Goal: Find specific page/section: Find specific page/section

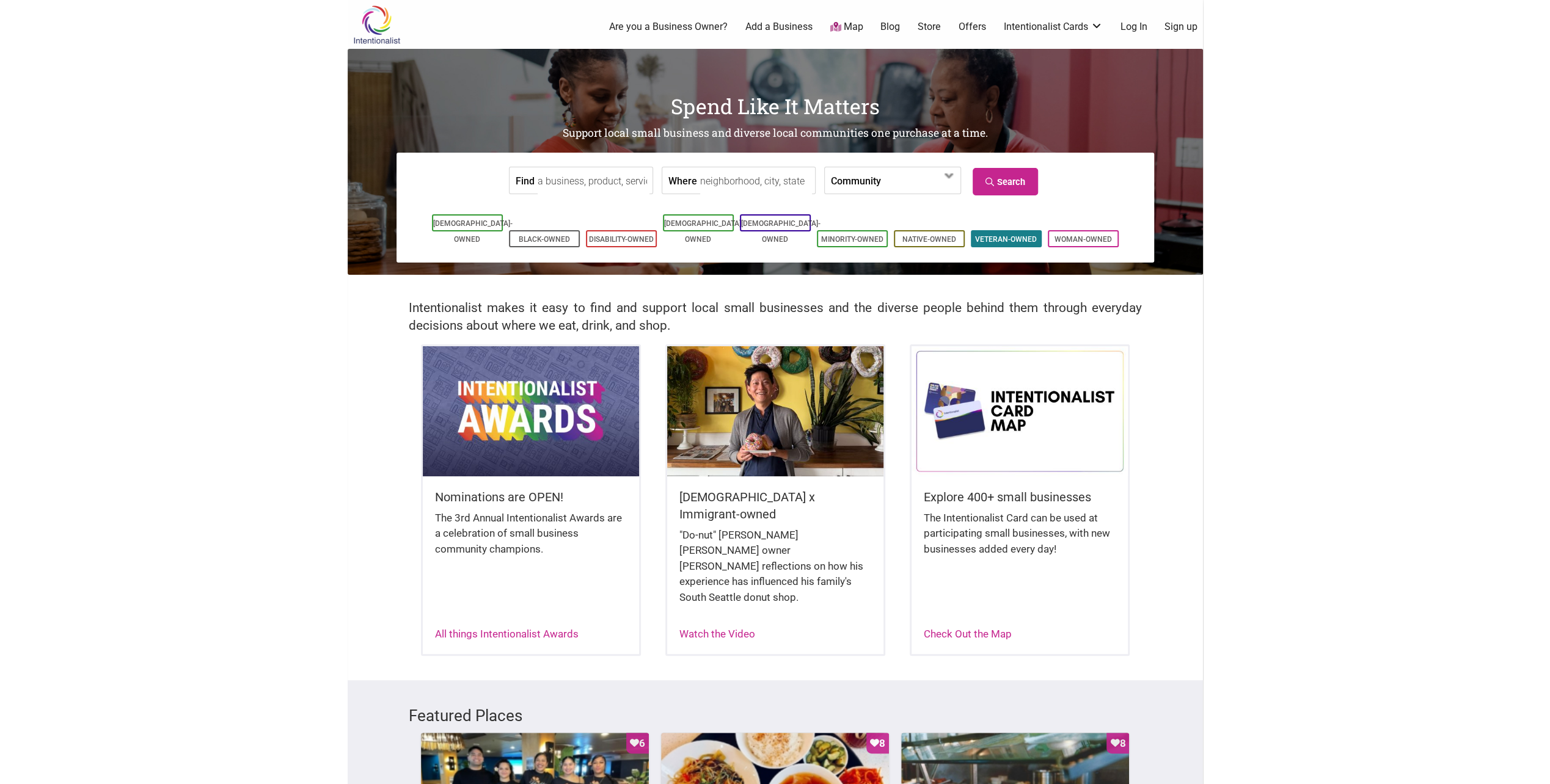
click at [1011, 235] on link "Veteran-Owned" at bounding box center [1006, 239] width 62 height 8
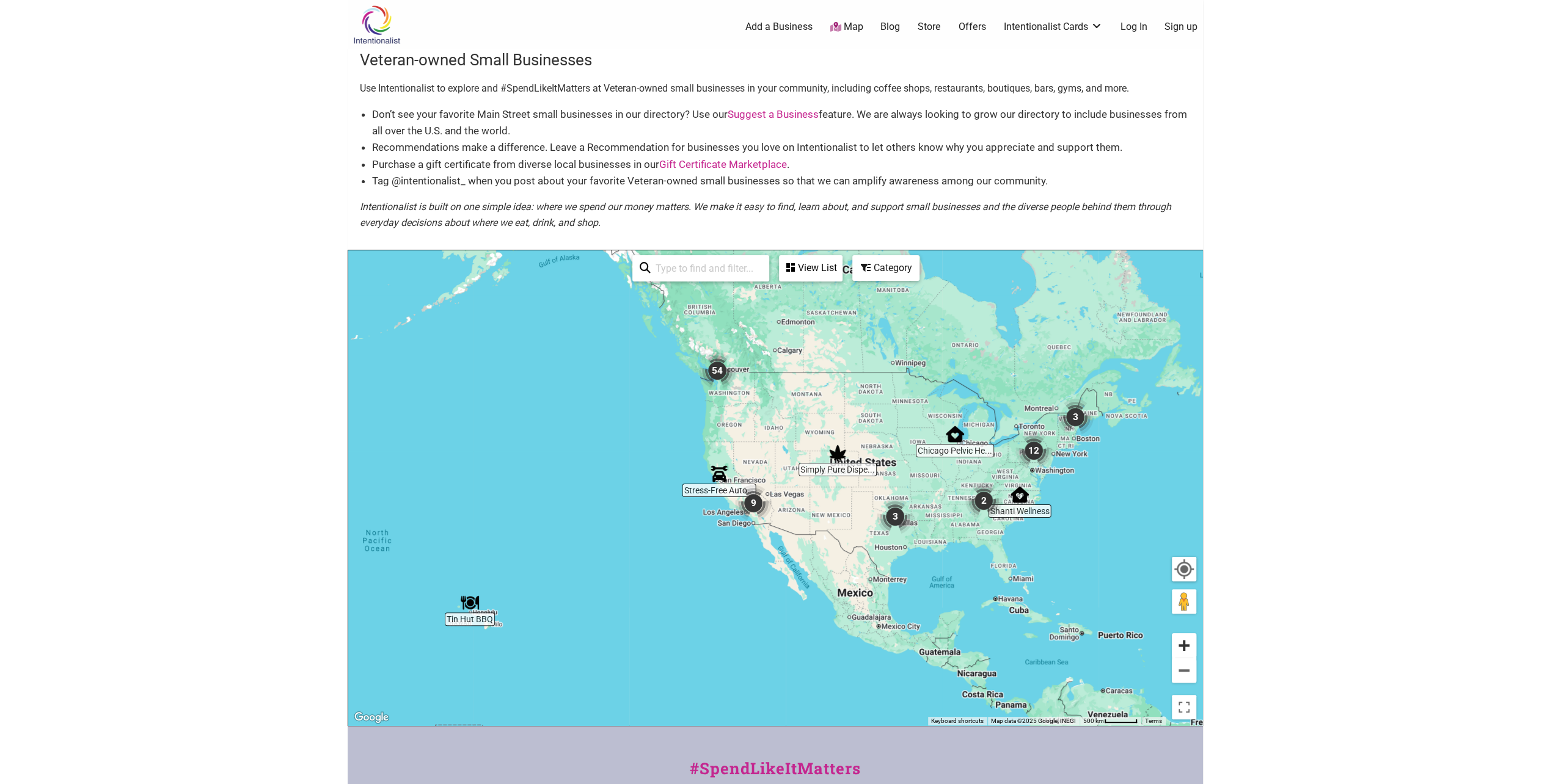
click at [1187, 642] on button "Zoom in" at bounding box center [1184, 645] width 25 height 25
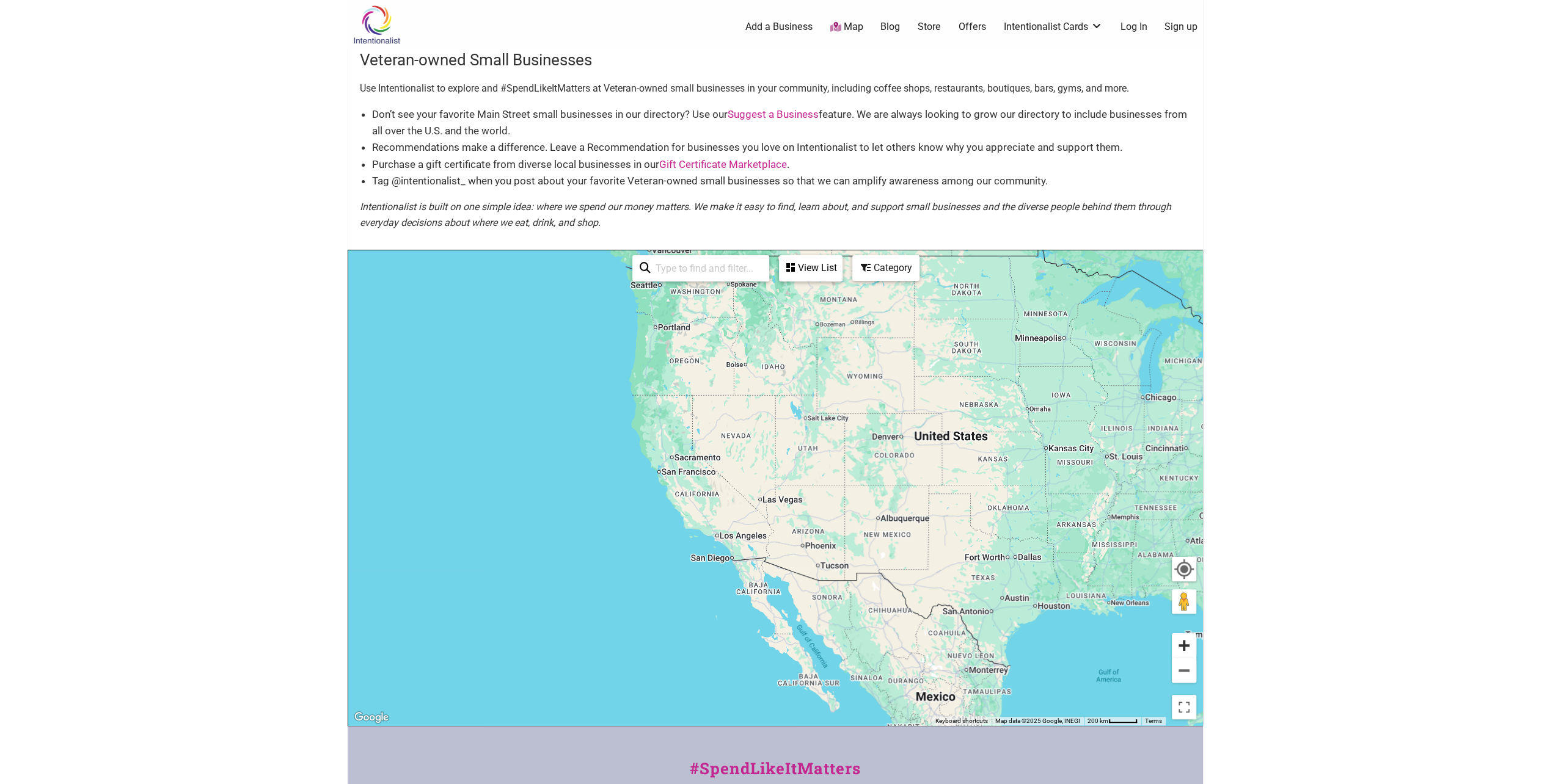
click at [1187, 642] on button "Zoom in" at bounding box center [1184, 645] width 25 height 25
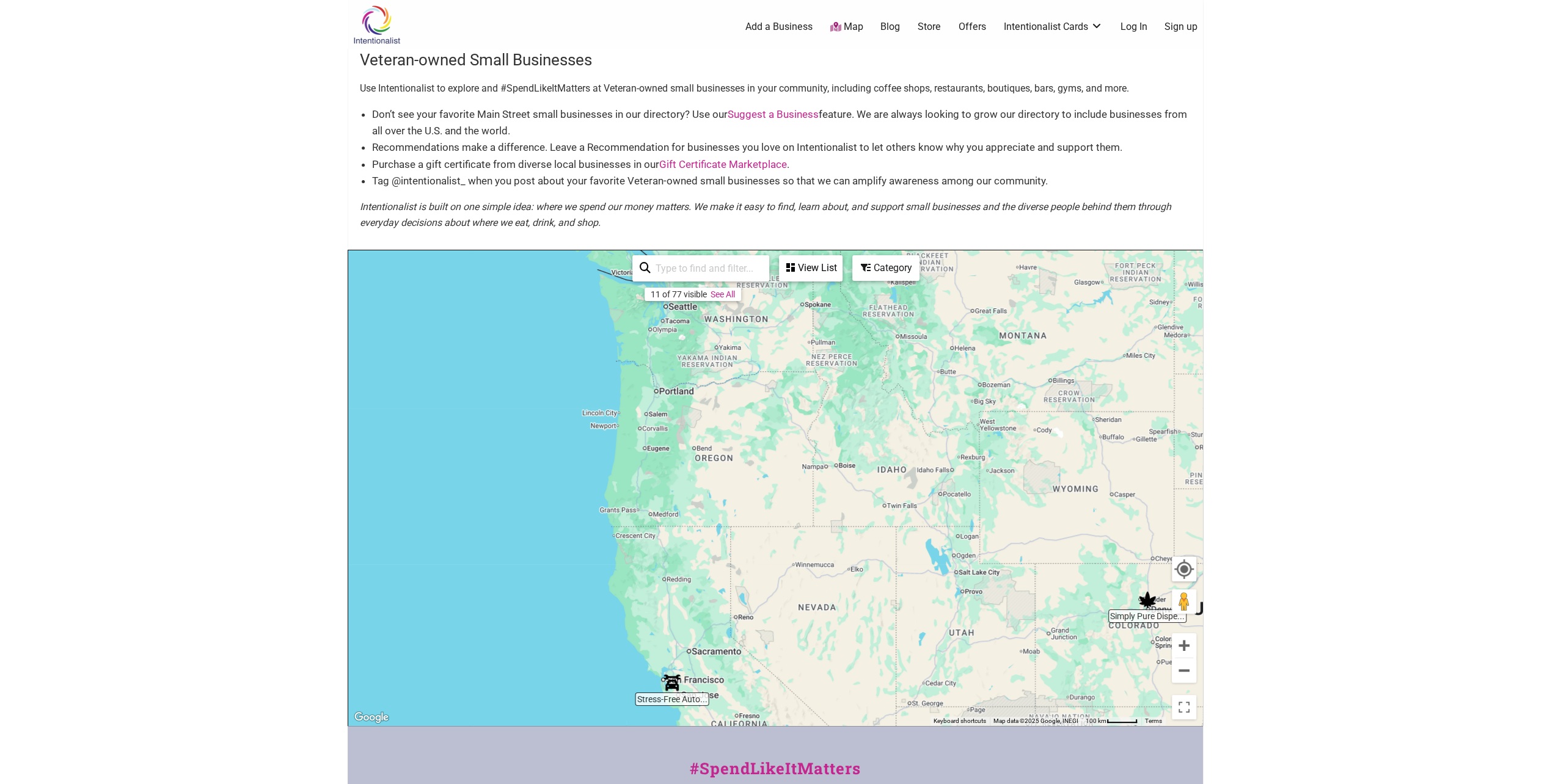
drag, startPoint x: 568, startPoint y: 369, endPoint x: 691, endPoint y: 601, distance: 262.6
click at [691, 601] on div "To navigate, press the arrow keys." at bounding box center [775, 488] width 854 height 475
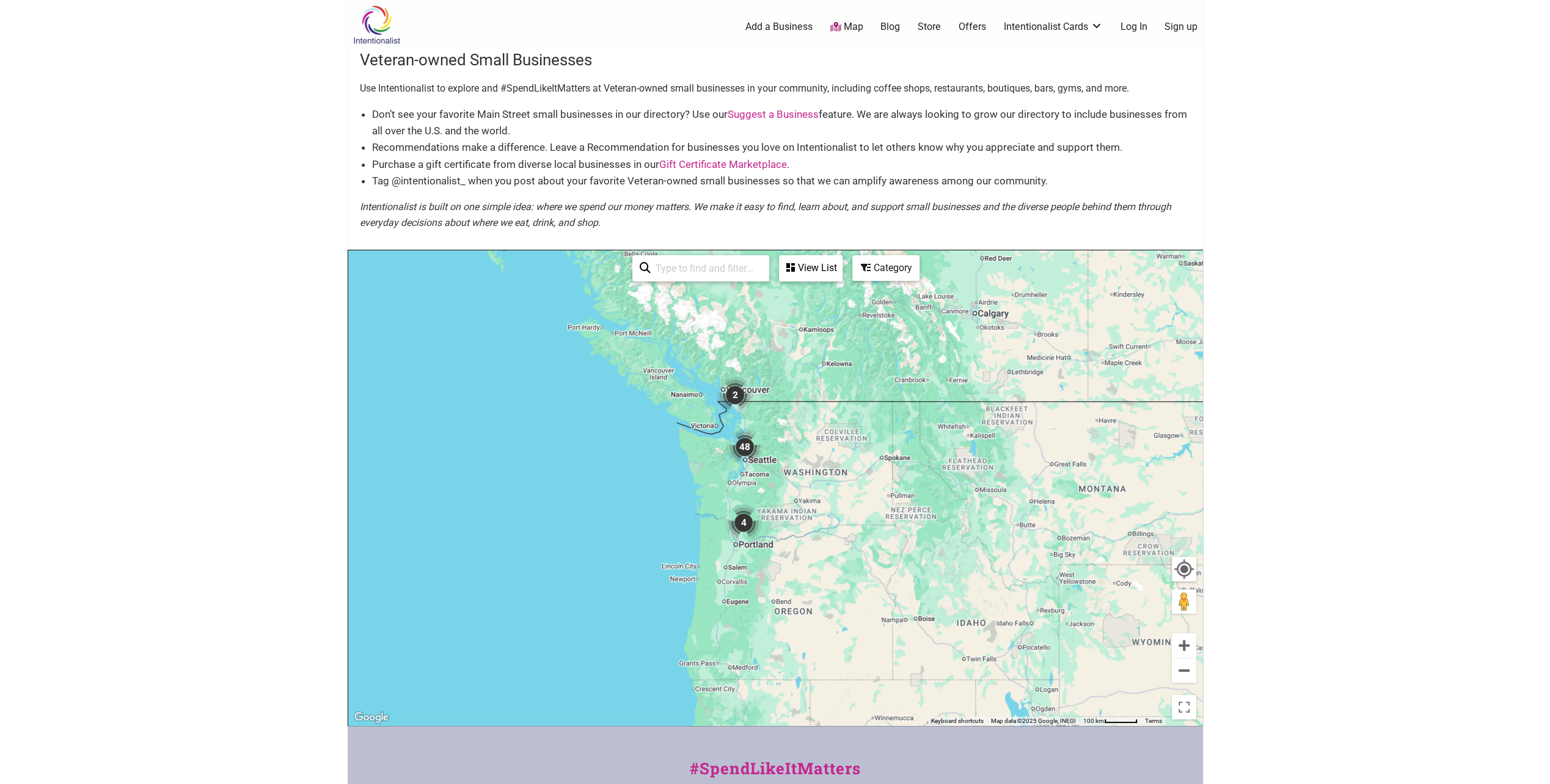
drag, startPoint x: 735, startPoint y: 514, endPoint x: 757, endPoint y: 549, distance: 41.3
click at [757, 549] on div "To navigate, press the arrow keys." at bounding box center [775, 488] width 854 height 475
click at [1178, 641] on button "Zoom in" at bounding box center [1184, 645] width 25 height 25
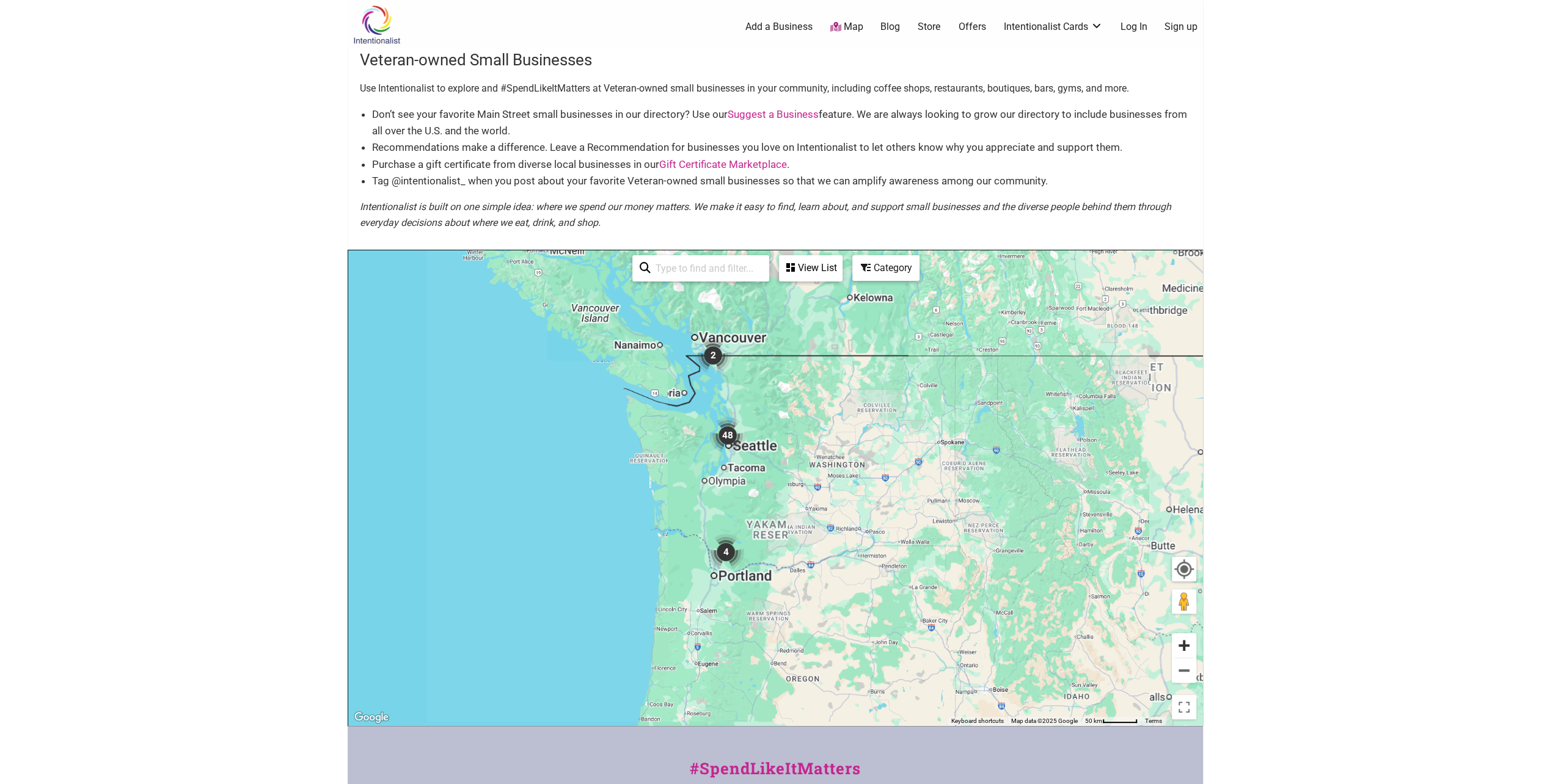
click at [1178, 641] on button "Zoom in" at bounding box center [1184, 645] width 25 height 25
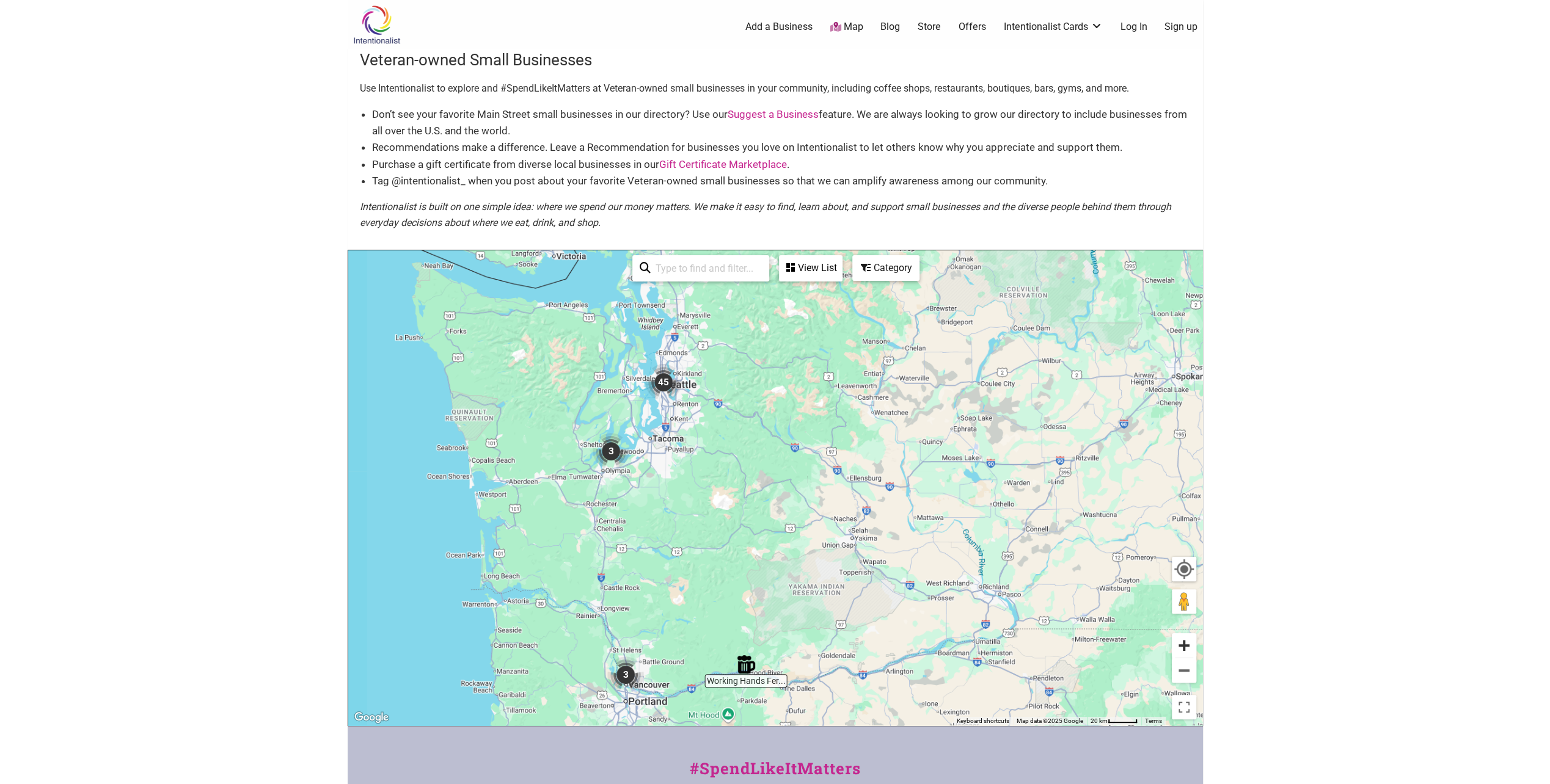
click at [1178, 641] on button "Zoom in" at bounding box center [1184, 645] width 25 height 25
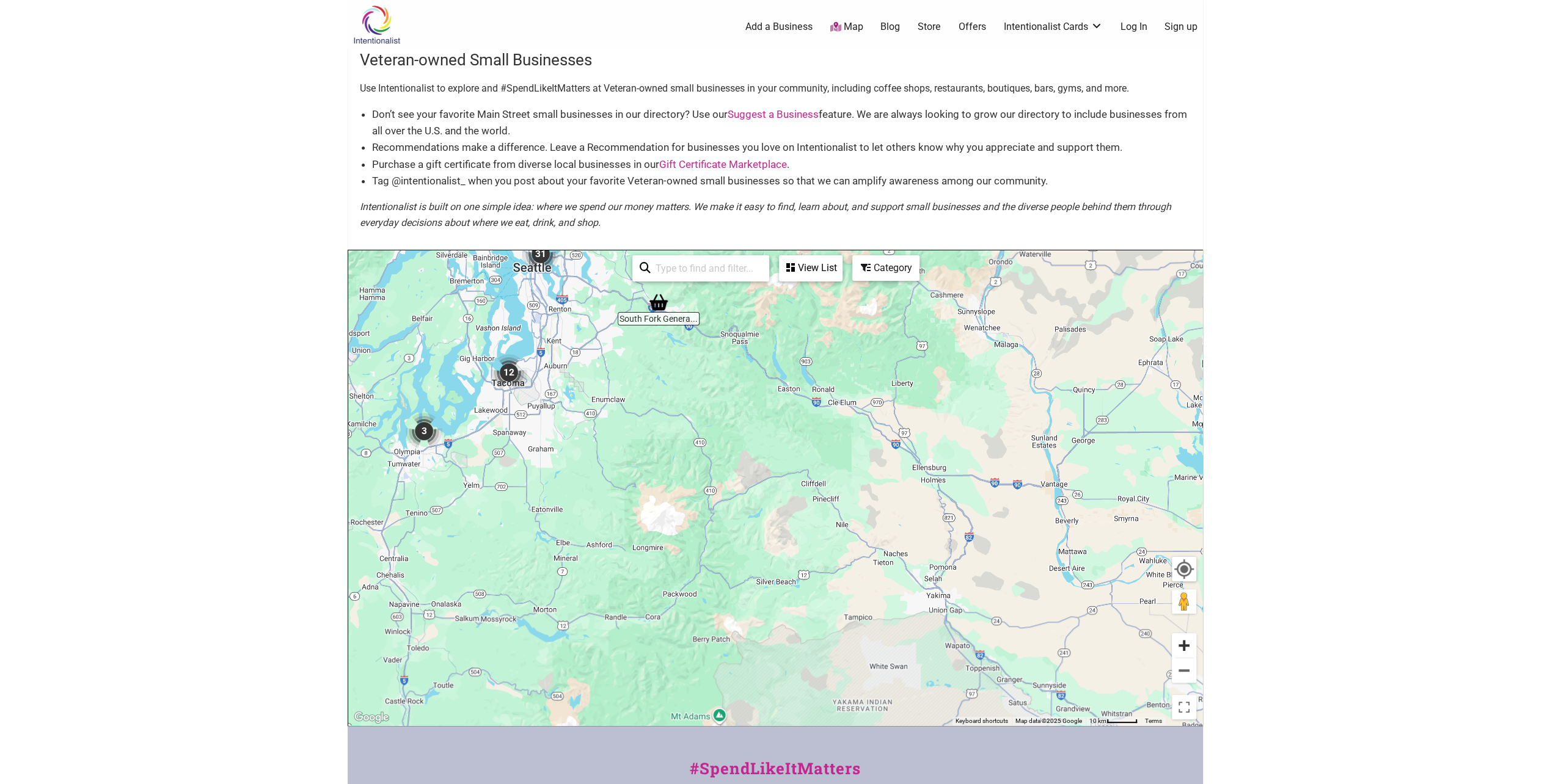
click at [1178, 641] on button "Zoom in" at bounding box center [1184, 645] width 25 height 25
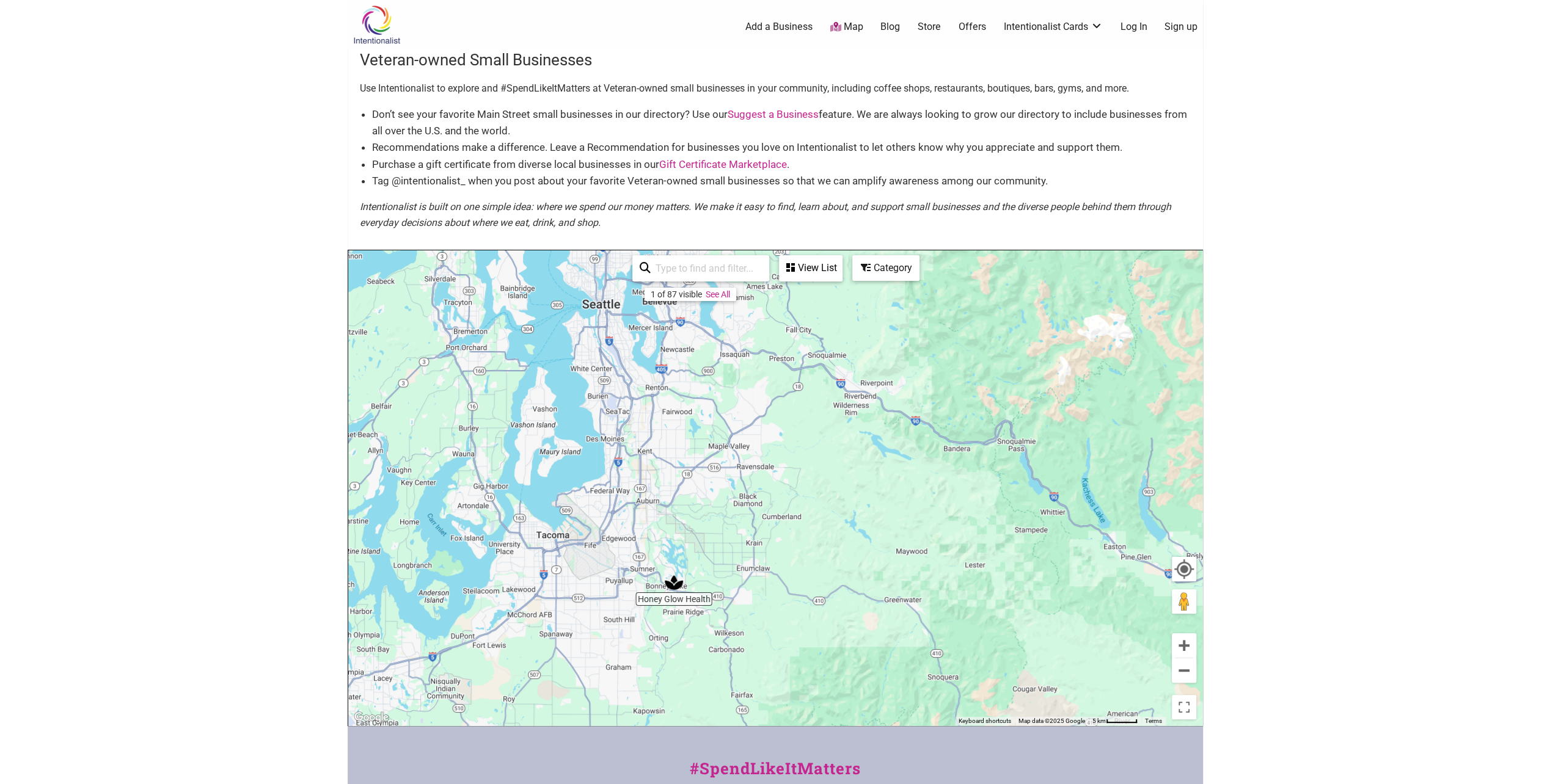
drag, startPoint x: 550, startPoint y: 362, endPoint x: 849, endPoint y: 605, distance: 385.3
click at [849, 605] on div "To navigate, press the arrow keys." at bounding box center [775, 488] width 854 height 475
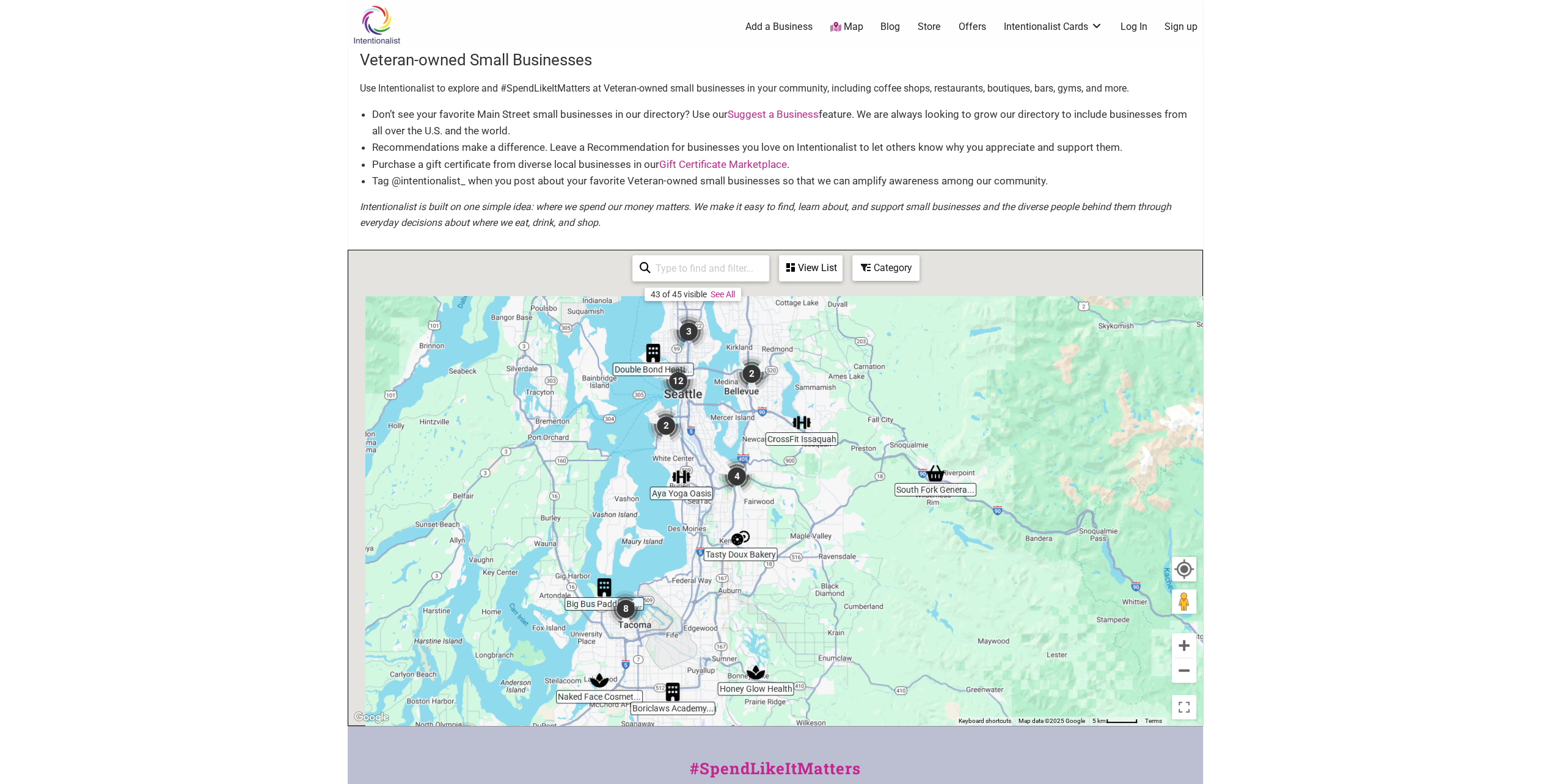
drag, startPoint x: 697, startPoint y: 437, endPoint x: 796, endPoint y: 545, distance: 146.5
click at [796, 545] on div "To navigate, press the arrow keys." at bounding box center [775, 488] width 854 height 475
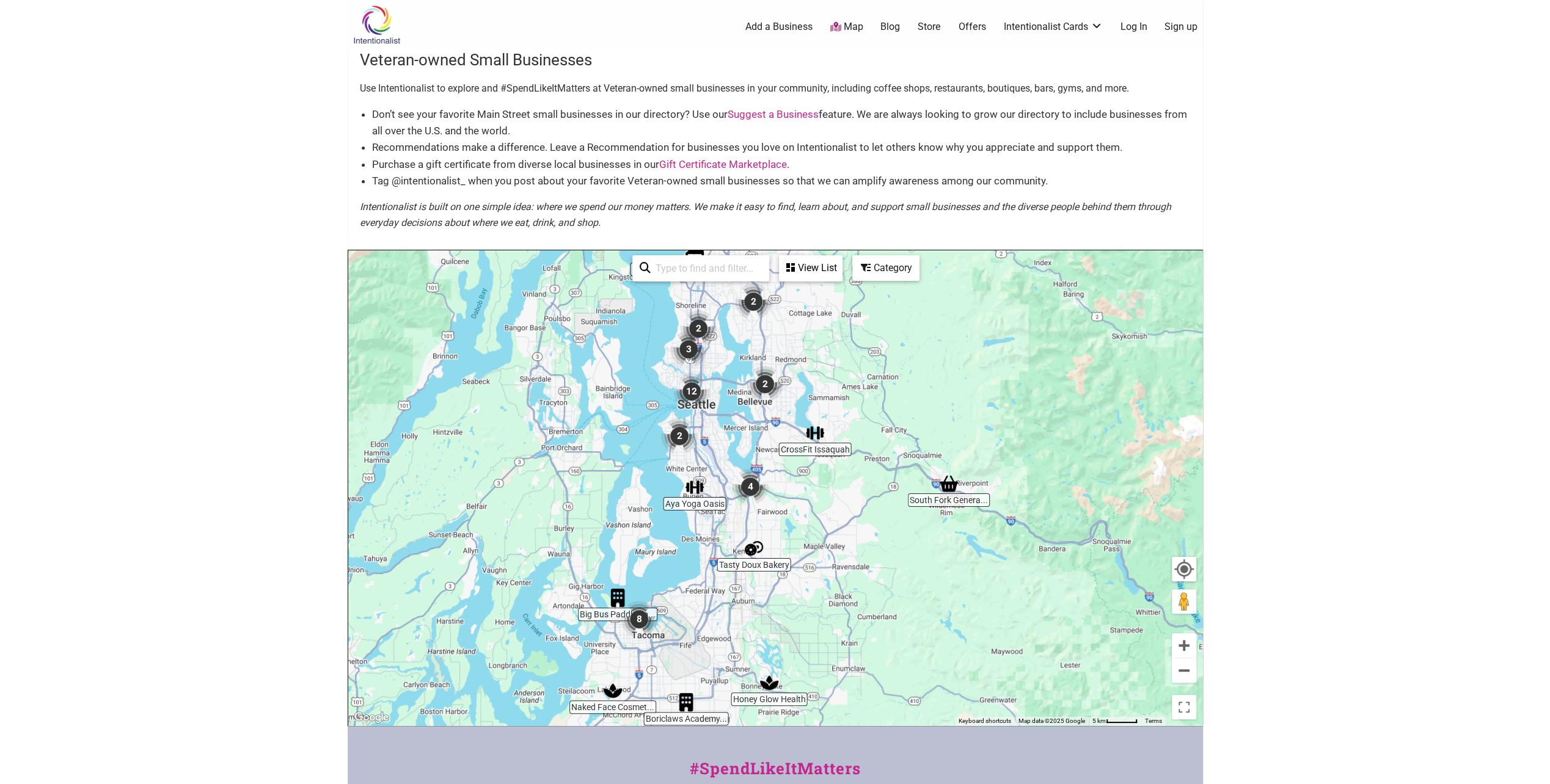
click at [796, 270] on div "View List" at bounding box center [810, 267] width 61 height 23
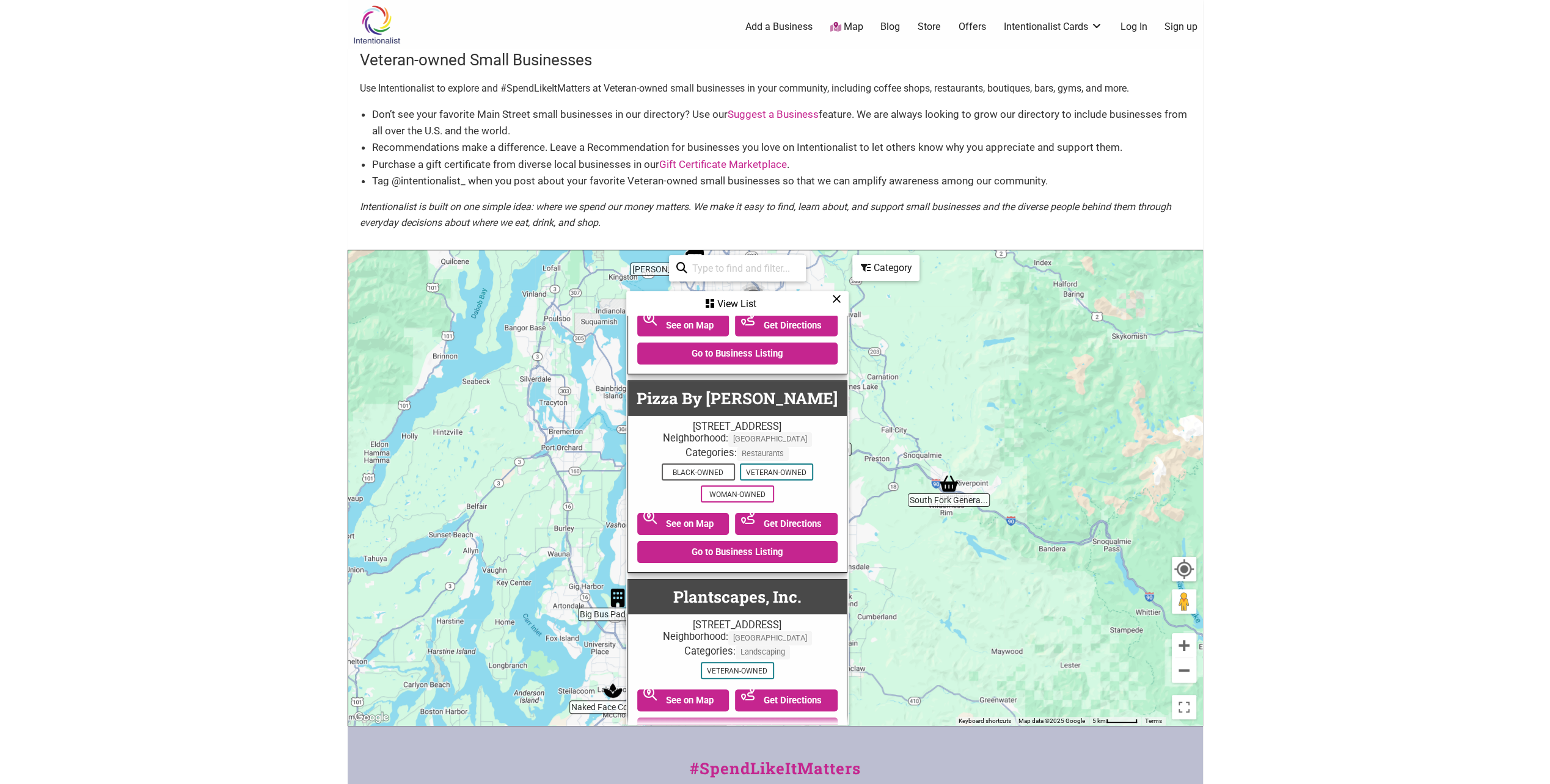
scroll to position [4763, 0]
